Goal: Find specific page/section: Find specific page/section

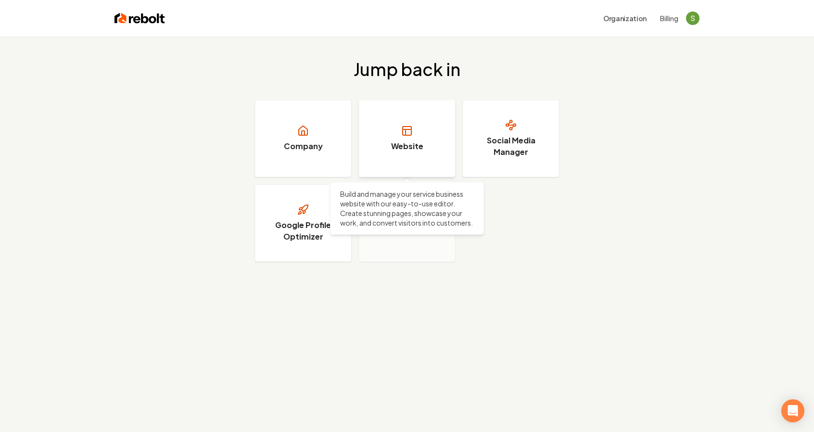
click at [443, 149] on link "Website" at bounding box center [407, 138] width 96 height 77
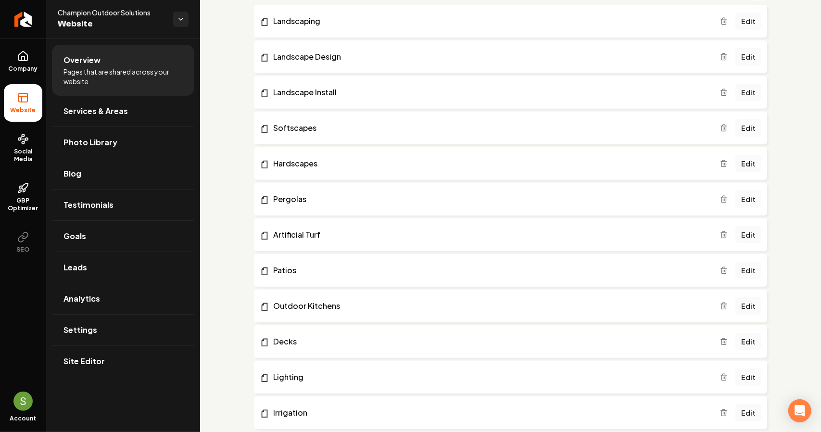
scroll to position [241, 0]
click at [35, 67] on span "Company" at bounding box center [23, 69] width 37 height 8
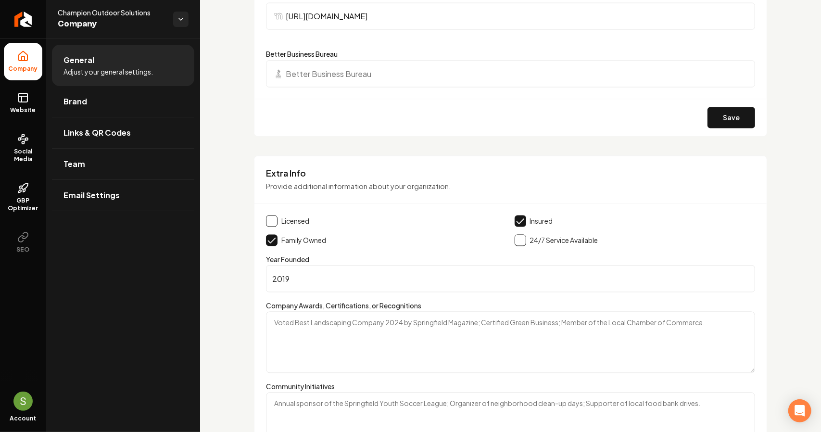
scroll to position [1294, 0]
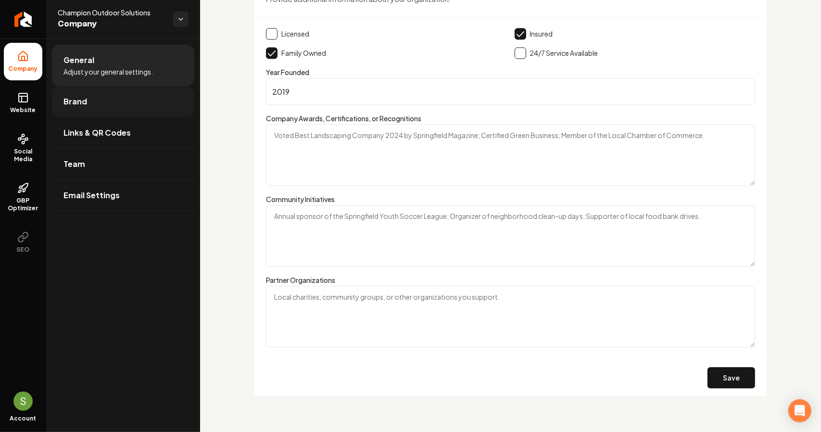
click at [156, 109] on link "Brand" at bounding box center [123, 101] width 142 height 31
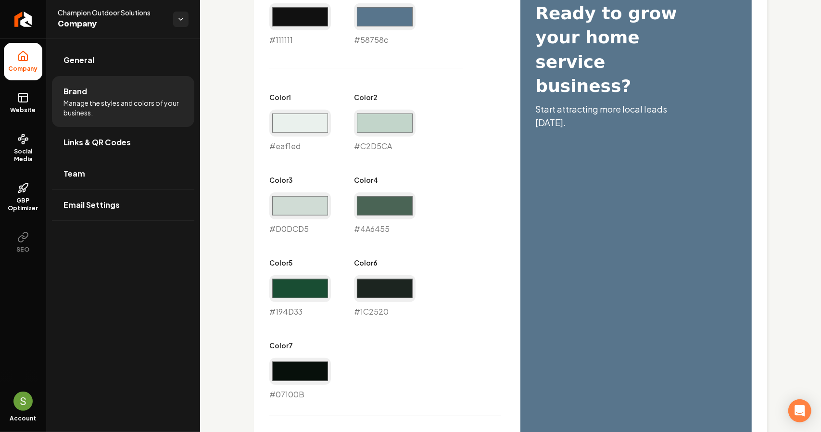
scroll to position [520, 0]
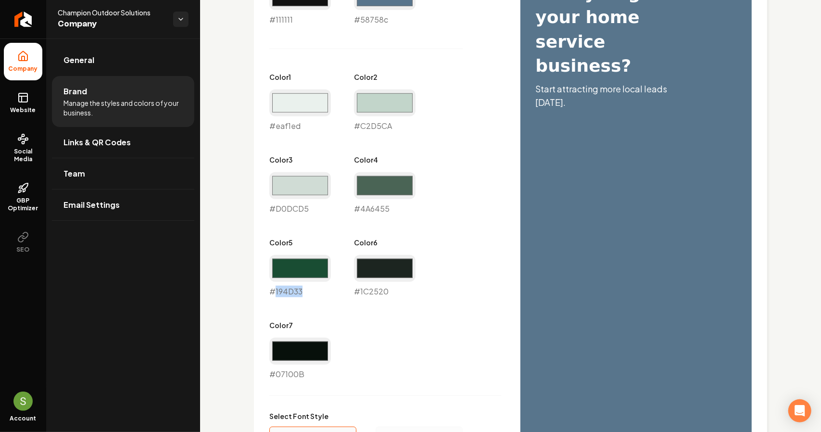
drag, startPoint x: 302, startPoint y: 292, endPoint x: 274, endPoint y: 291, distance: 27.9
click at [274, 291] on div "#194d33 #194D33" at bounding box center [300, 276] width 62 height 42
copy div "194D33"
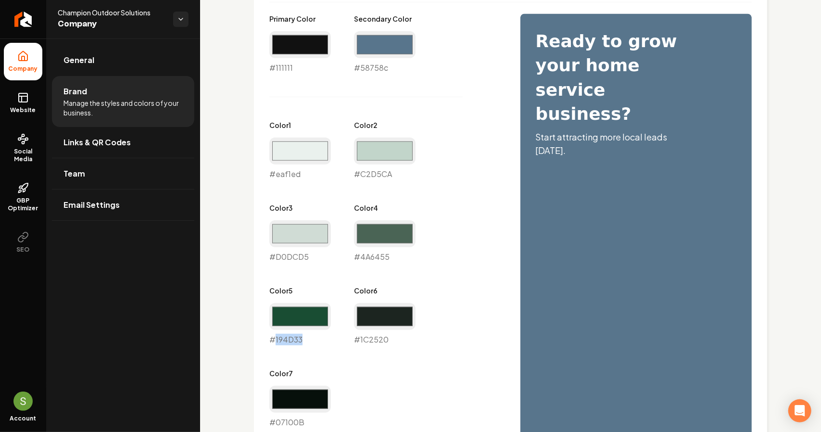
scroll to position [184, 0]
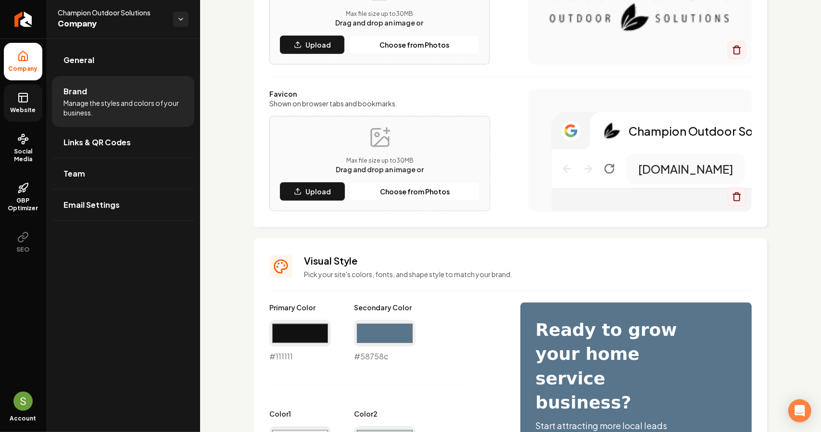
click at [33, 110] on span "Website" at bounding box center [23, 110] width 33 height 8
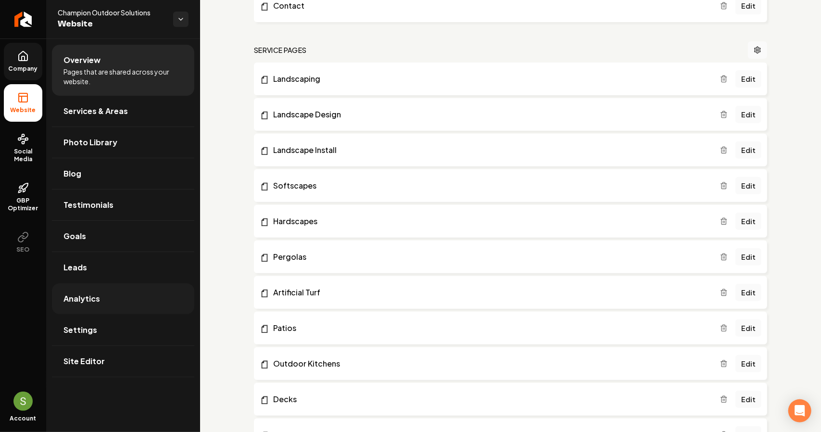
click at [96, 298] on span "Analytics" at bounding box center [81, 299] width 37 height 12
